Goal: Task Accomplishment & Management: Complete application form

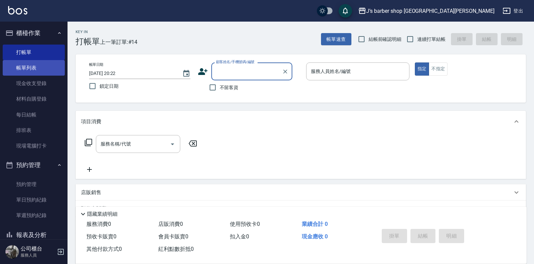
click at [16, 70] on link "帳單列表" at bounding box center [34, 68] width 62 height 16
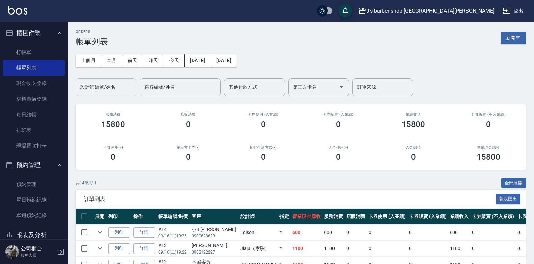
click at [113, 88] on input "設計師編號/姓名" at bounding box center [106, 87] width 55 height 12
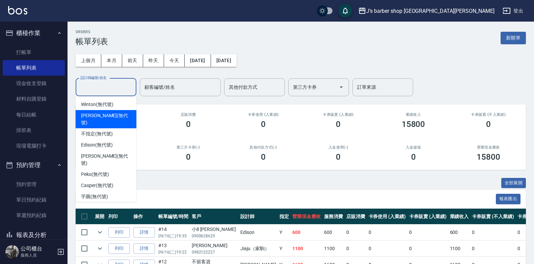
click at [108, 117] on span "[PERSON_NAME] (無代號)" at bounding box center [106, 119] width 50 height 14
type input "[PERSON_NAME](無代號)"
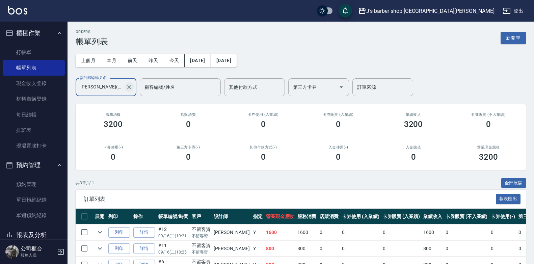
click at [129, 87] on icon "Clear" at bounding box center [129, 87] width 4 height 4
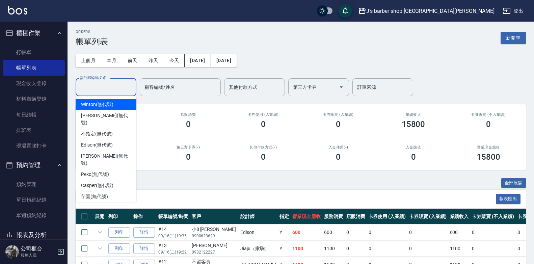
click at [114, 88] on input "設計師編號/姓名" at bounding box center [106, 87] width 55 height 12
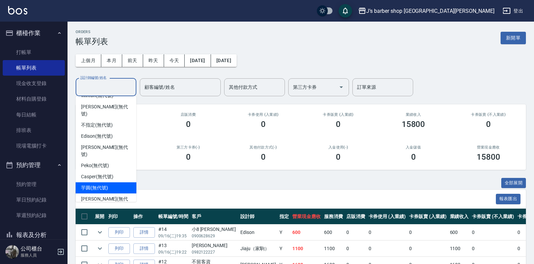
scroll to position [11, 0]
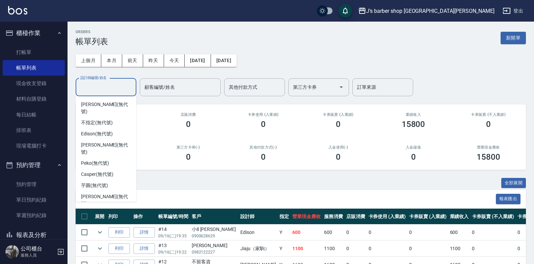
click at [97, 209] on div "Jiaju（家駒） (無代號)" at bounding box center [106, 214] width 61 height 11
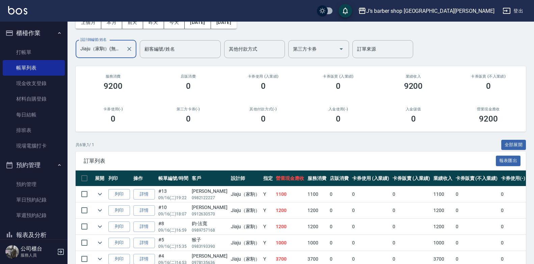
scroll to position [0, 0]
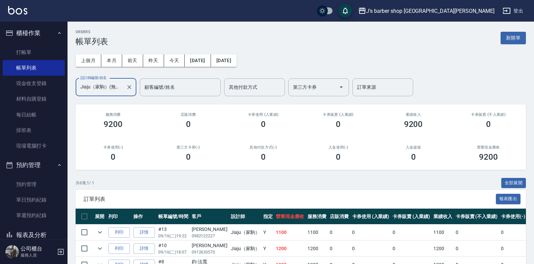
click at [104, 80] on label "設計師編號/姓名" at bounding box center [93, 77] width 26 height 5
click at [104, 81] on input "Jiaju（家駒）(無代號)" at bounding box center [101, 87] width 45 height 12
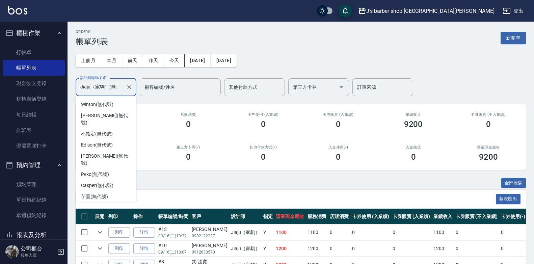
click at [105, 88] on input "Jiaju（家駒）(無代號)" at bounding box center [101, 87] width 45 height 12
click at [94, 142] on span "Edison (無代號)" at bounding box center [96, 145] width 31 height 7
type input "Edison(無代號)"
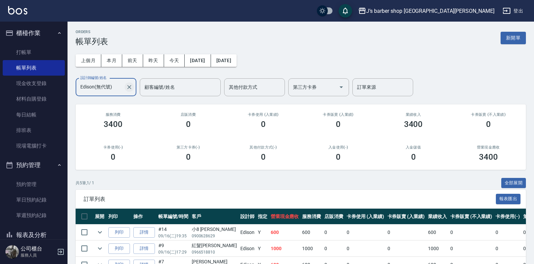
click at [130, 90] on icon "Clear" at bounding box center [129, 87] width 7 height 7
